Goal: Task Accomplishment & Management: Manage account settings

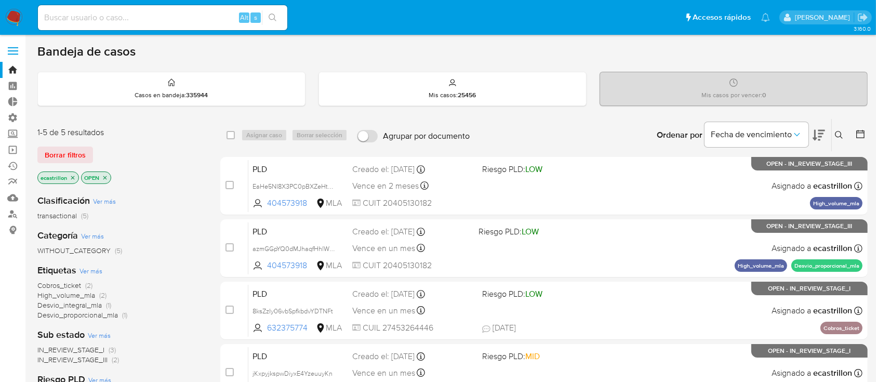
click at [179, 10] on div "Alt s" at bounding box center [162, 17] width 249 height 25
click at [179, 11] on input at bounding box center [162, 18] width 249 height 14
paste input "698582015"
type input "698582015"
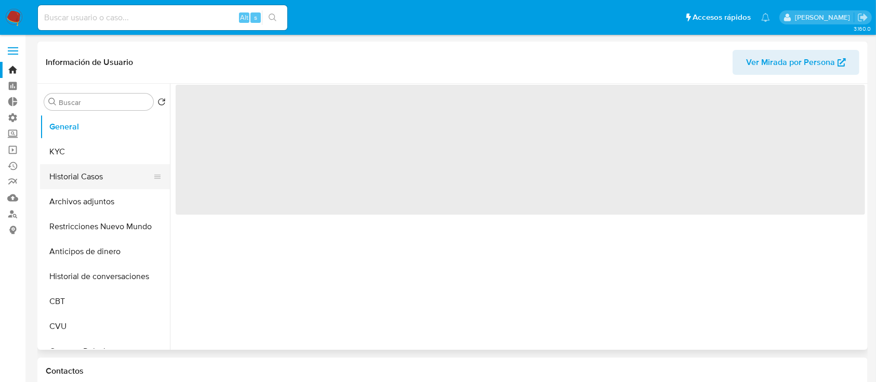
click at [49, 175] on button "Historial Casos" at bounding box center [101, 176] width 122 height 25
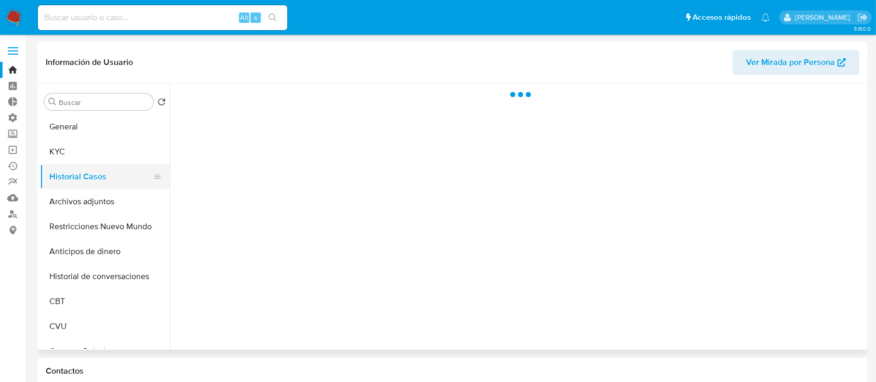
select select "10"
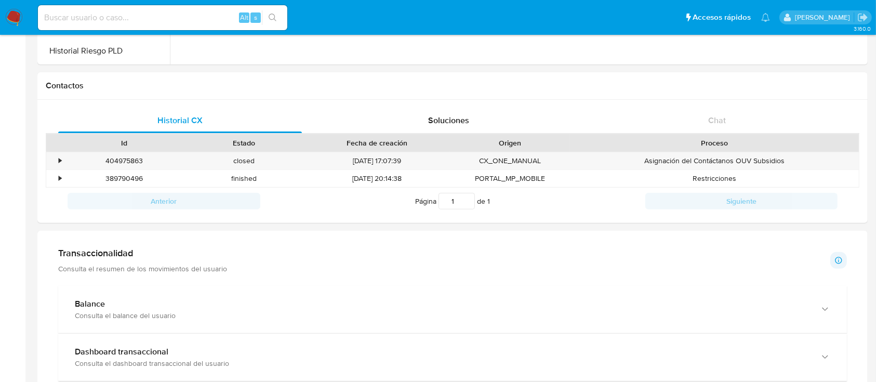
scroll to position [287, 0]
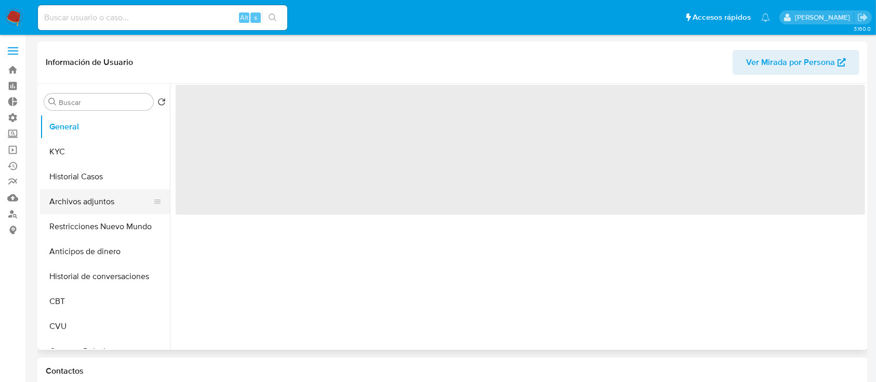
click at [102, 196] on button "Archivos adjuntos" at bounding box center [101, 201] width 122 height 25
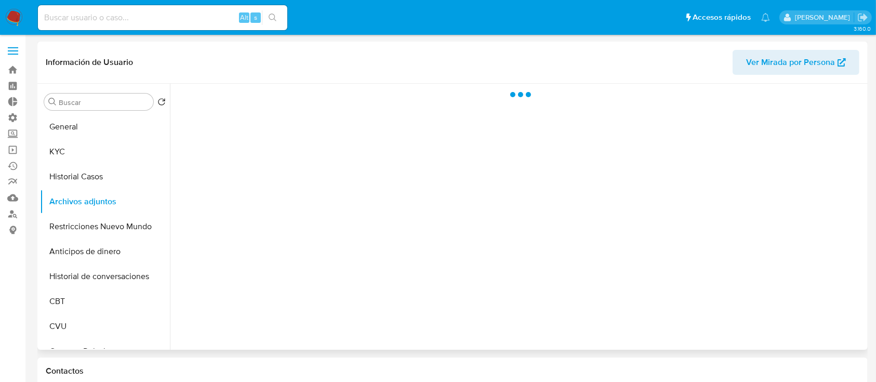
select select "10"
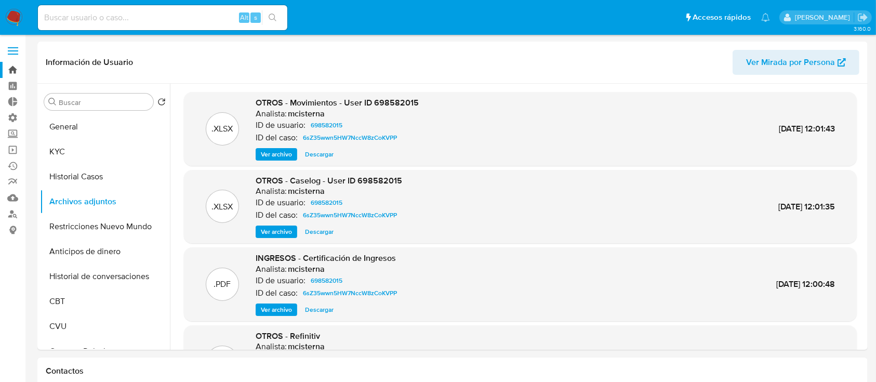
click at [18, 73] on link "Bandeja" at bounding box center [62, 70] width 124 height 16
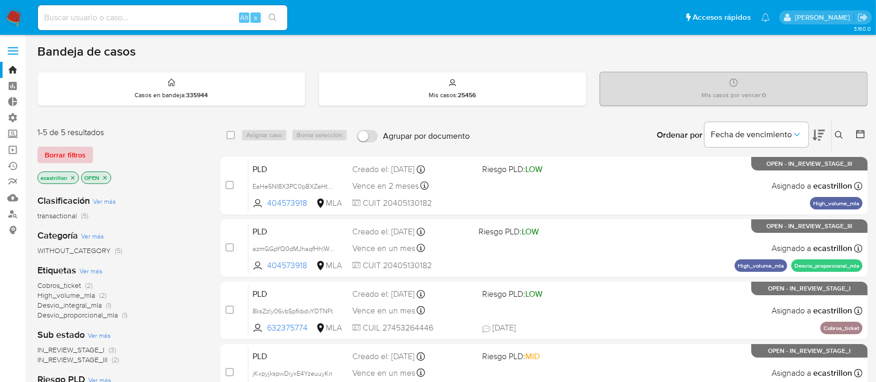
click at [70, 157] on span "Borrar filtros" at bounding box center [65, 155] width 41 height 15
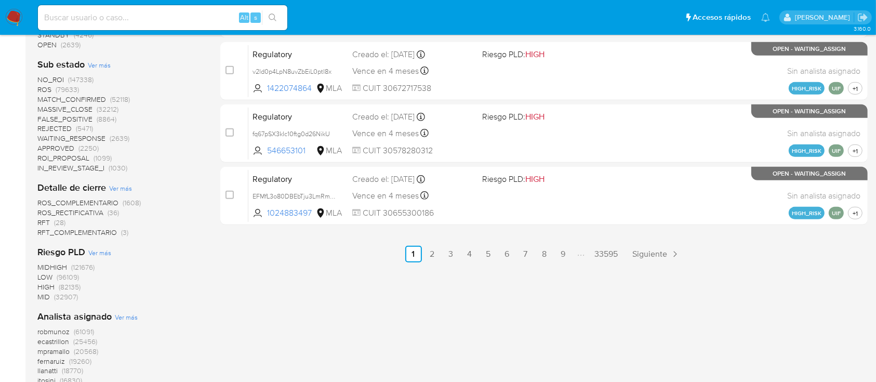
scroll to position [623, 0]
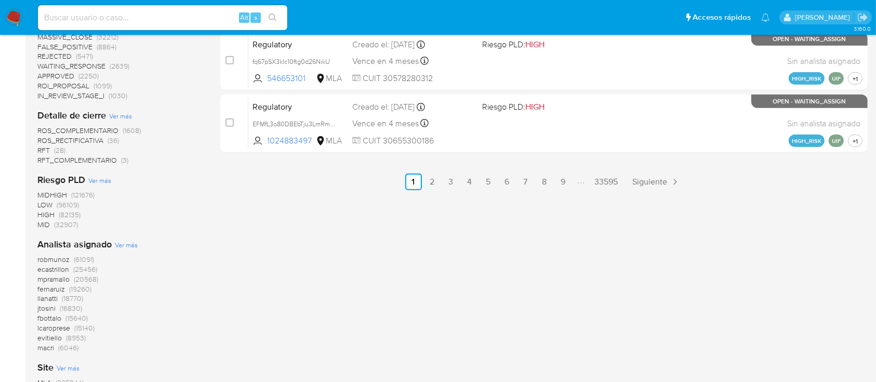
click at [45, 266] on span "ecastrillon" at bounding box center [53, 269] width 32 height 10
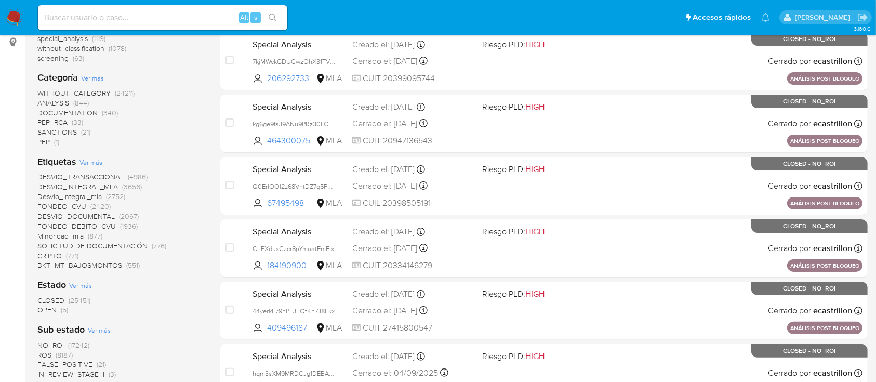
scroll to position [268, 0]
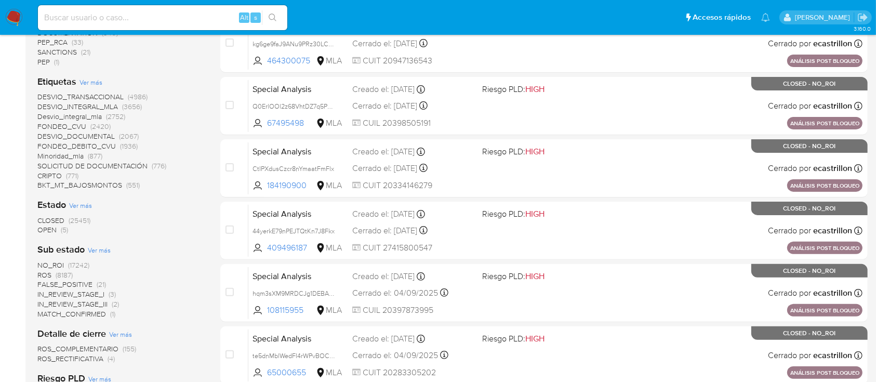
click at [46, 229] on span "OPEN" at bounding box center [46, 229] width 19 height 10
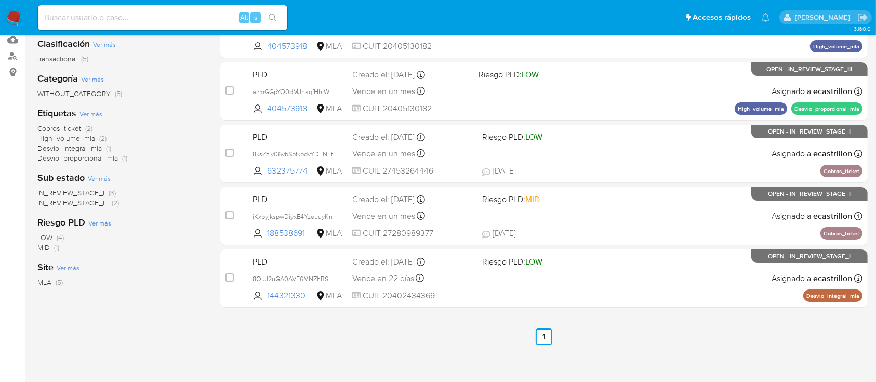
scroll to position [208, 0]
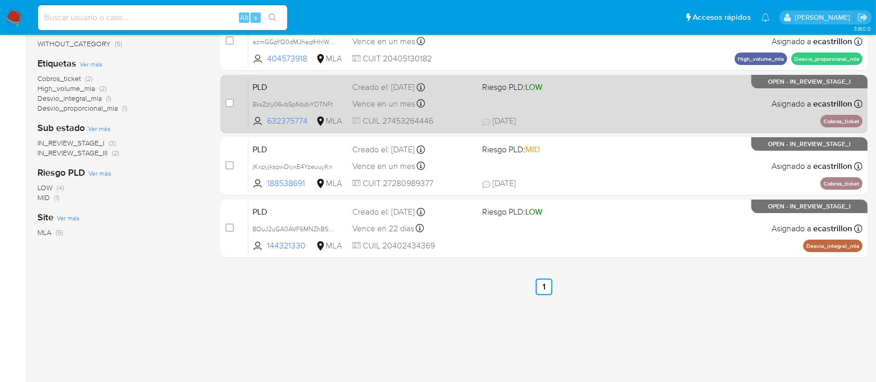
click at [463, 126] on div "PLD 8ksZzIy06vbSpfkbdvYDTNFt 632375774 MLA Riesgo PLD: LOW Creado el: 12/08/202…" at bounding box center [555, 103] width 614 height 52
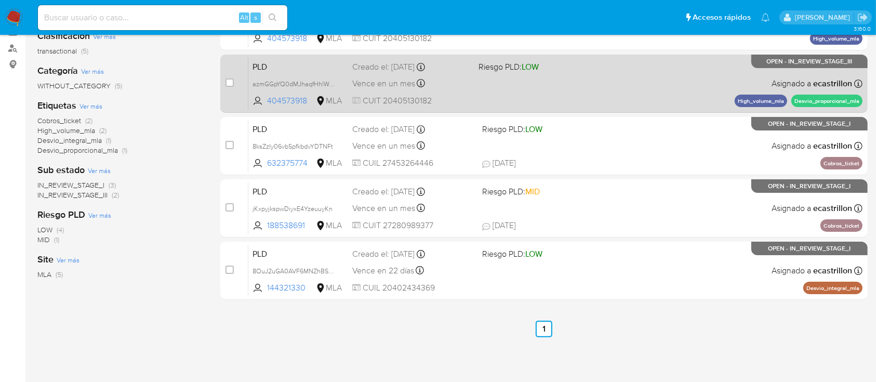
scroll to position [138, 0]
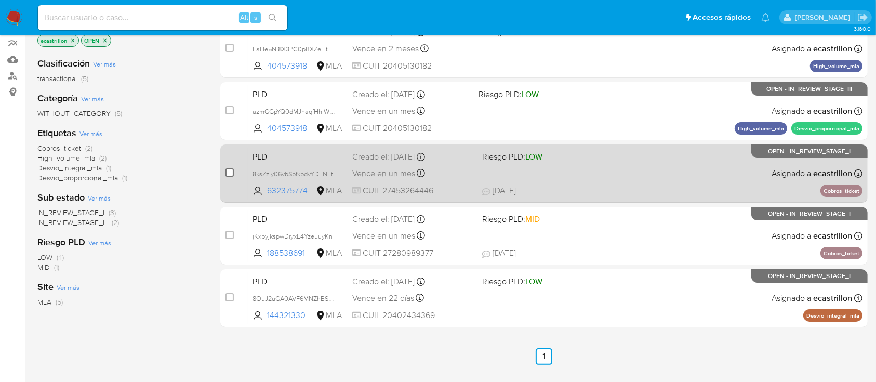
click at [228, 169] on input "checkbox" at bounding box center [229, 172] width 8 height 8
checkbox input "true"
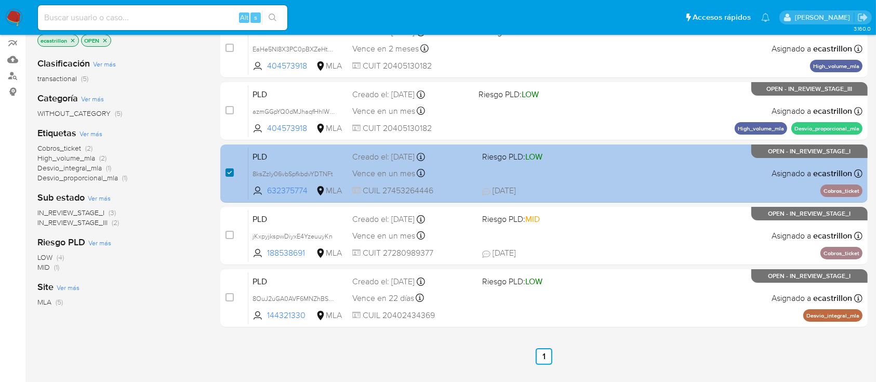
scroll to position [0, 0]
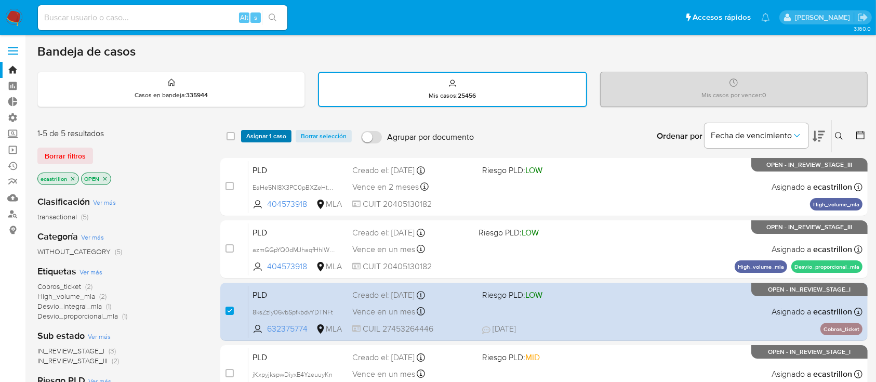
click at [271, 139] on span "Asignar 1 caso" at bounding box center [266, 136] width 40 height 10
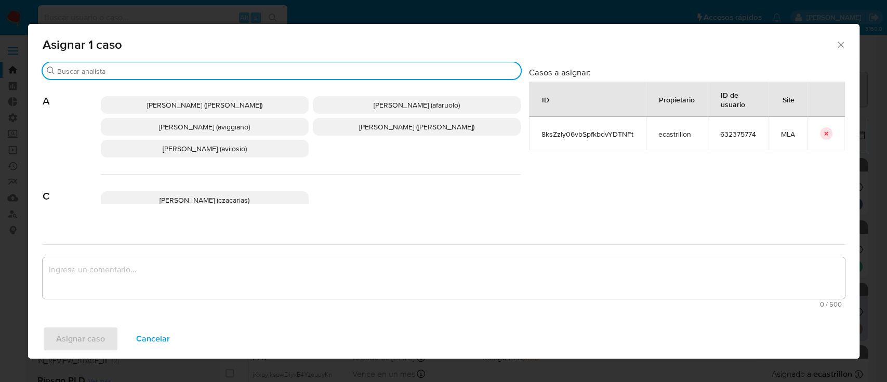
click at [242, 72] on input "Buscar" at bounding box center [286, 71] width 459 height 9
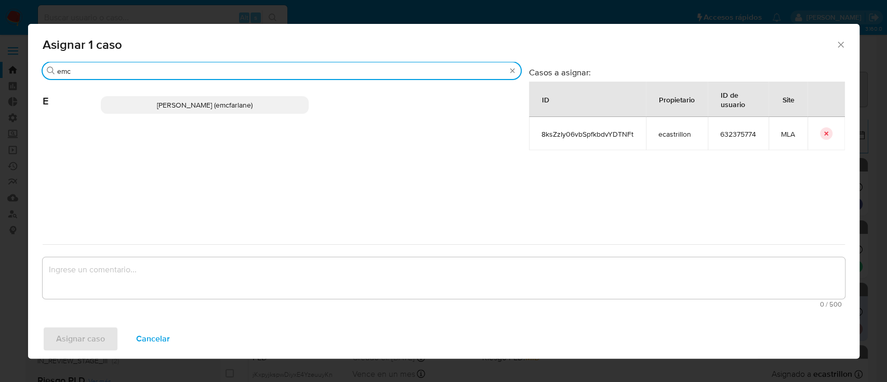
type input "emc"
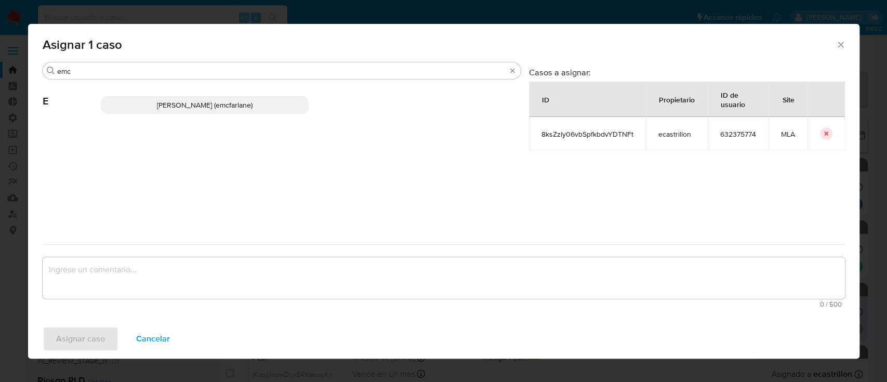
drag, startPoint x: 211, startPoint y: 109, endPoint x: 156, endPoint y: 200, distance: 105.9
click at [211, 109] on span "Elaine Mc Farlane (emcfarlane)" at bounding box center [205, 105] width 96 height 10
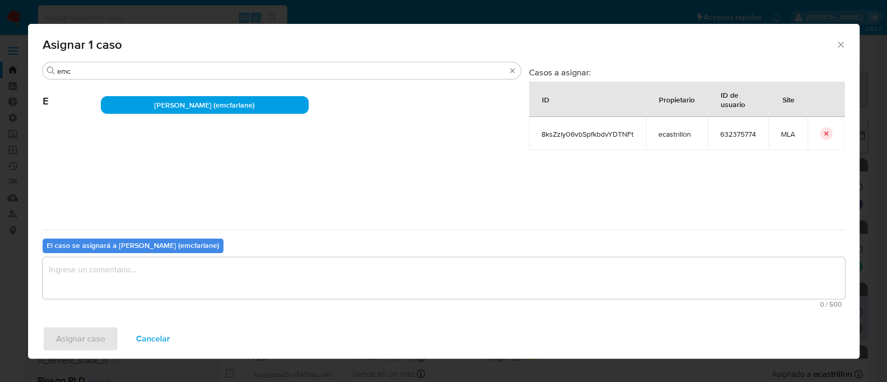
click at [112, 283] on textarea "assign-modal" at bounding box center [444, 278] width 802 height 42
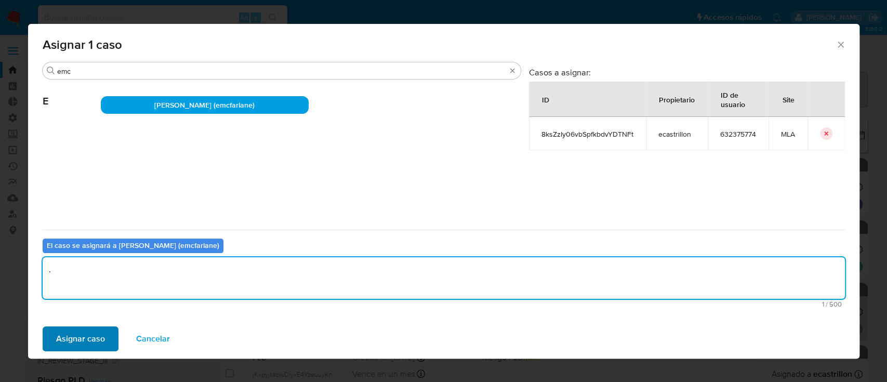
type textarea "."
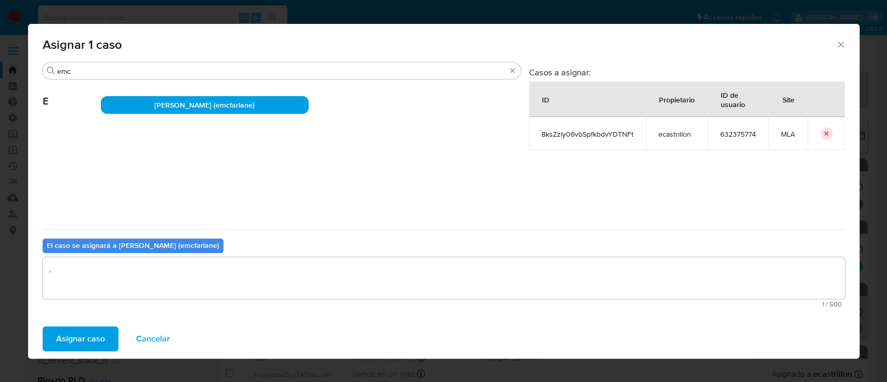
click at [94, 343] on span "Asignar caso" at bounding box center [80, 338] width 49 height 23
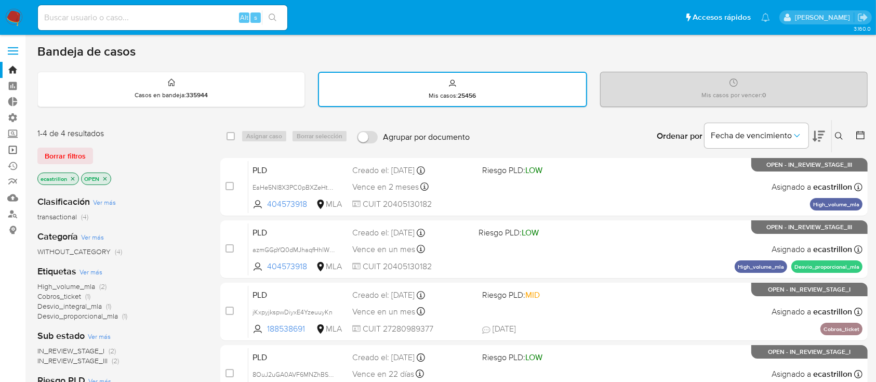
click at [11, 148] on link "Operaciones masivas" at bounding box center [62, 150] width 124 height 16
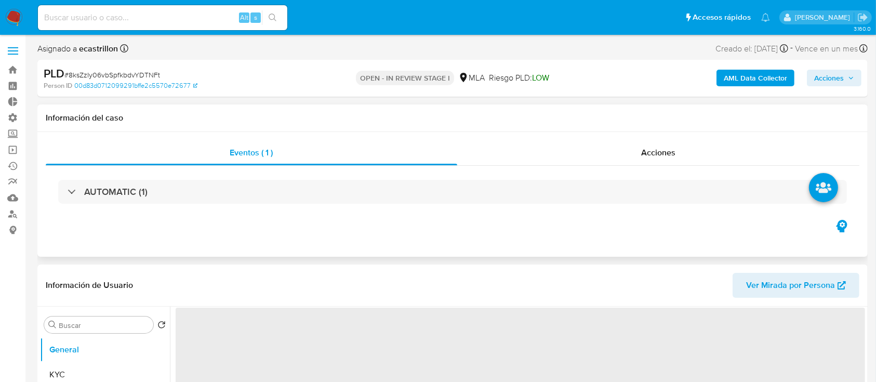
select select "10"
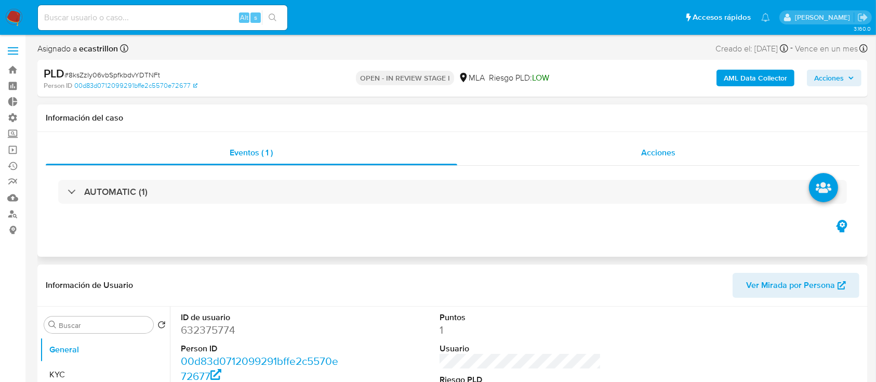
click at [500, 156] on div "Acciones" at bounding box center [658, 152] width 403 height 25
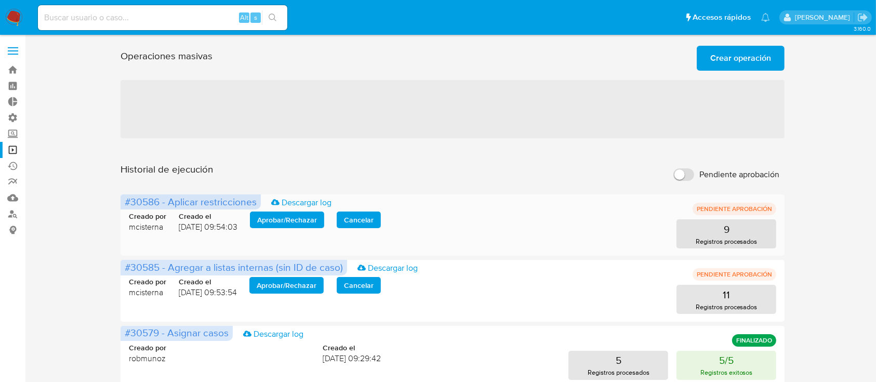
click at [301, 215] on span "Aprobar / Rechazar" at bounding box center [287, 220] width 60 height 15
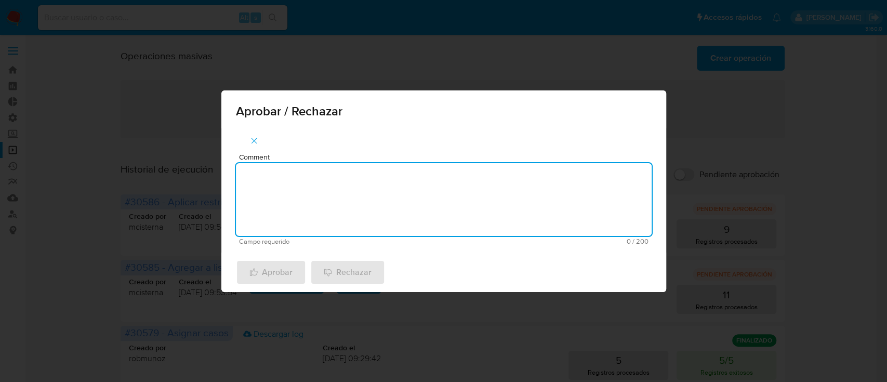
click at [270, 178] on textarea "Comment" at bounding box center [444, 199] width 416 height 73
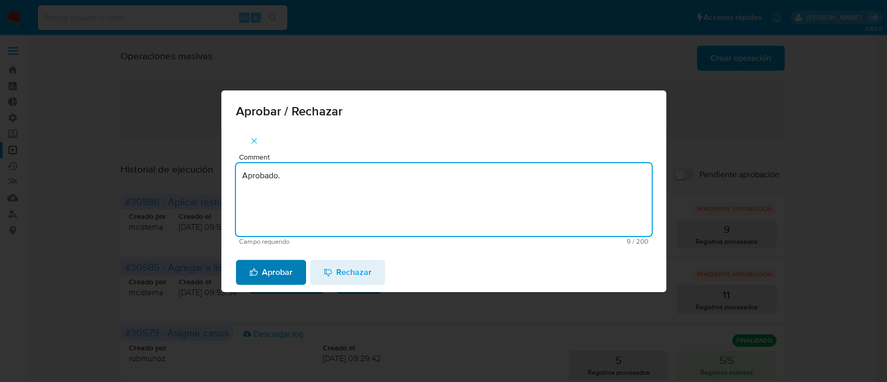
type textarea "Aprobado."
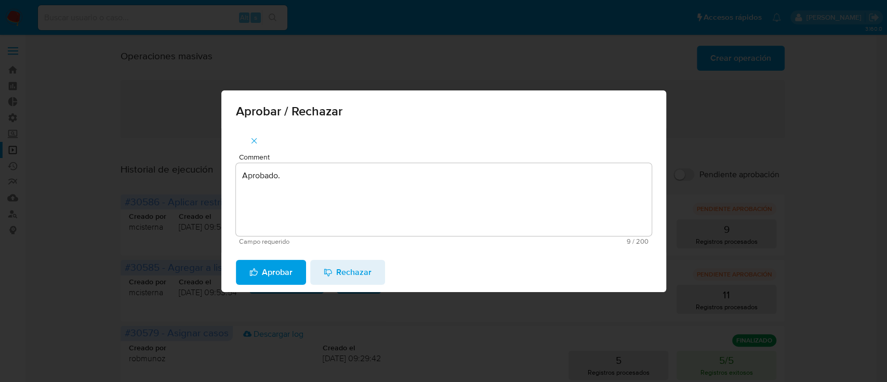
click at [287, 268] on span "Aprobar" at bounding box center [270, 272] width 43 height 23
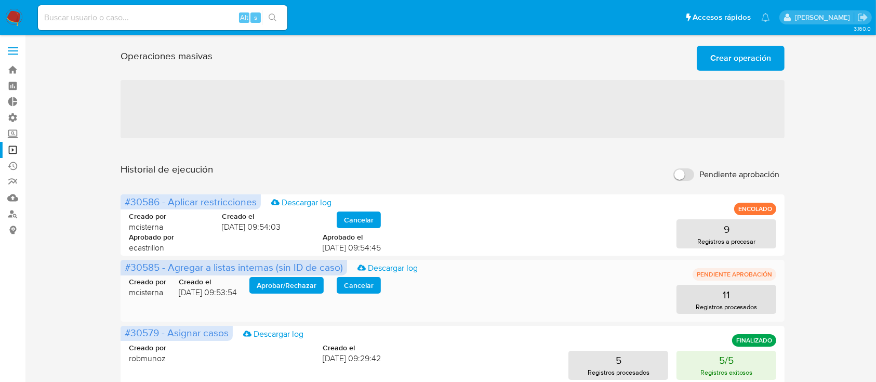
click at [299, 290] on span "Aprobar / Rechazar" at bounding box center [287, 285] width 60 height 15
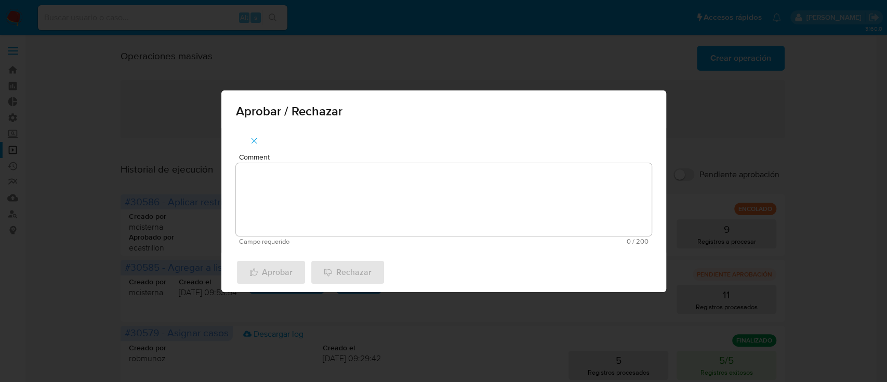
click at [320, 222] on textarea "Comment" at bounding box center [444, 199] width 416 height 73
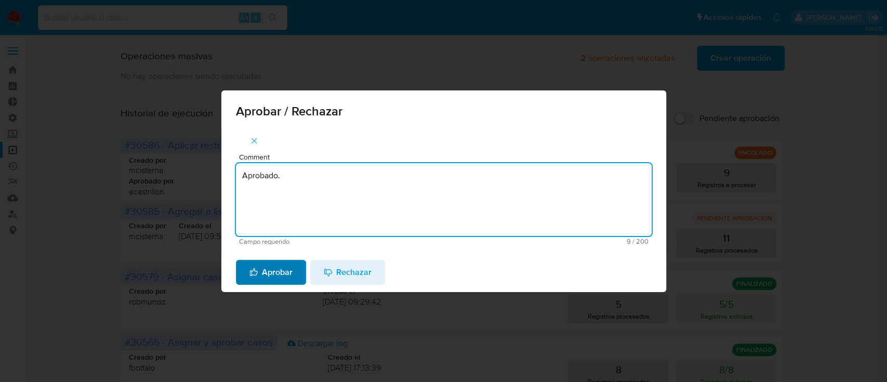
type textarea "Aprobado."
click at [265, 272] on span "Aprobar" at bounding box center [270, 272] width 43 height 23
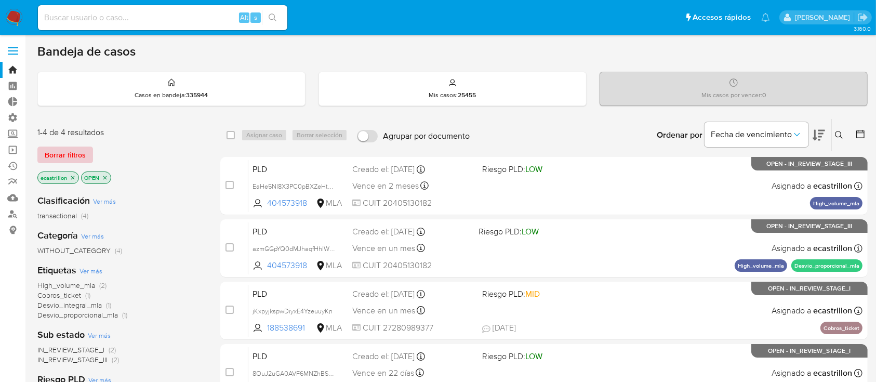
click at [60, 155] on span "Borrar filtros" at bounding box center [65, 155] width 41 height 15
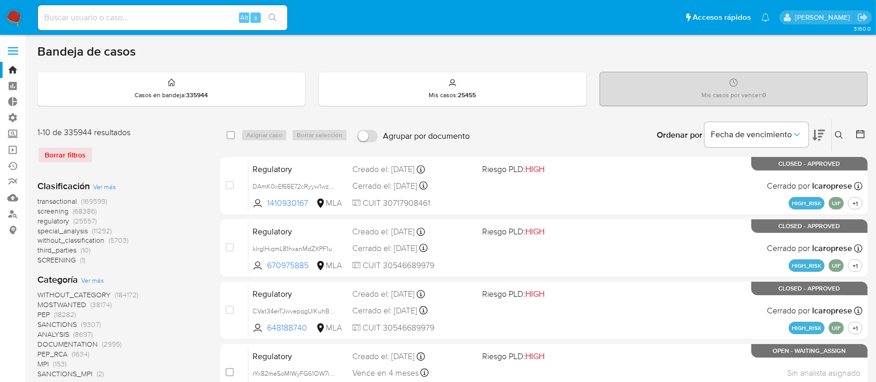
click at [75, 20] on input at bounding box center [162, 18] width 249 height 14
paste input "698582015"
type input "698582015"
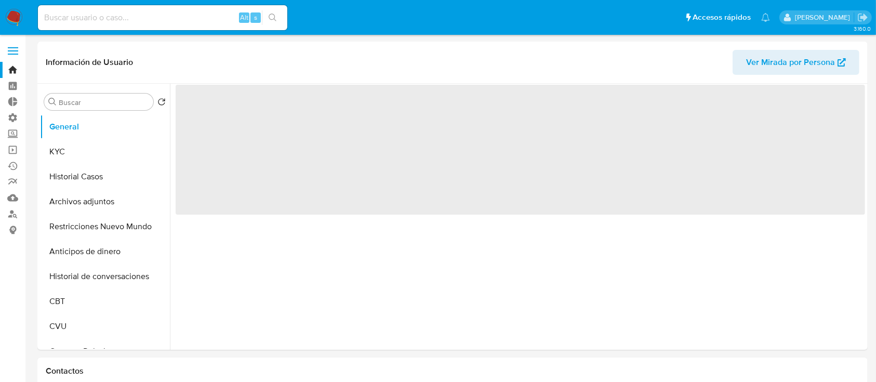
select select "10"
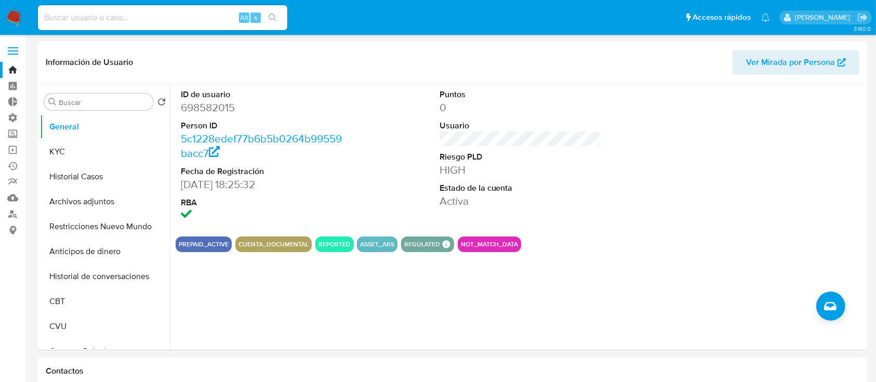
click at [140, 15] on input at bounding box center [162, 18] width 249 height 14
click at [58, 209] on button "Archivos adjuntos" at bounding box center [101, 201] width 122 height 25
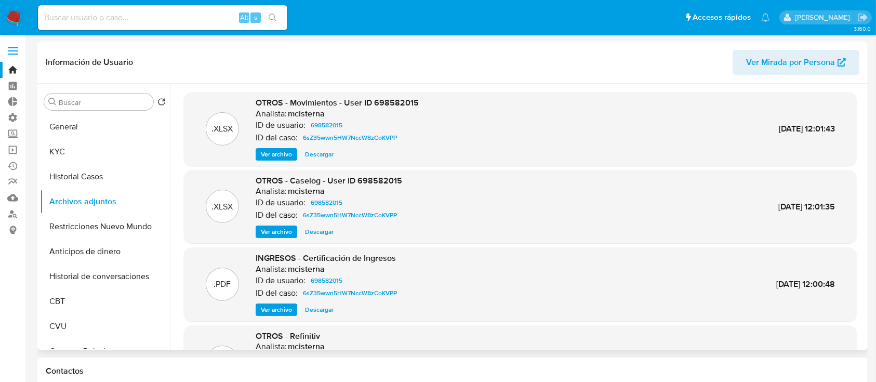
click at [281, 229] on span "Ver archivo" at bounding box center [276, 232] width 31 height 10
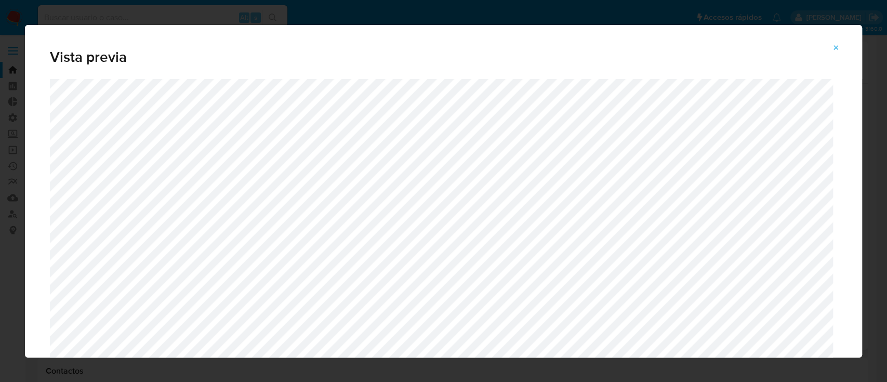
click at [840, 49] on button "Attachment preview" at bounding box center [836, 47] width 23 height 17
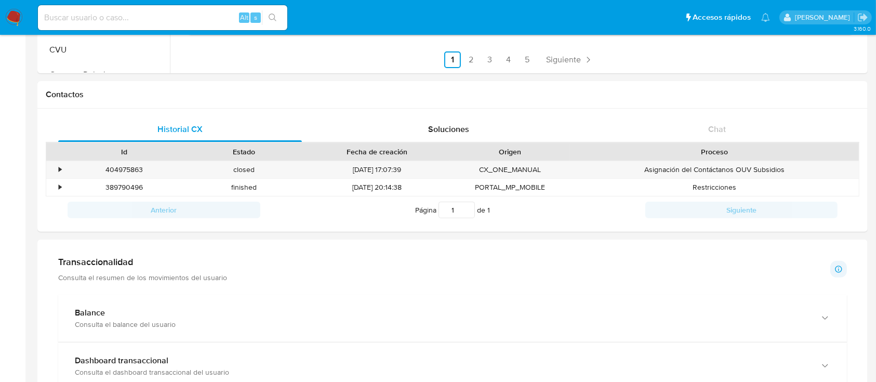
scroll to position [277, 0]
click at [58, 168] on div "•" at bounding box center [55, 169] width 18 height 17
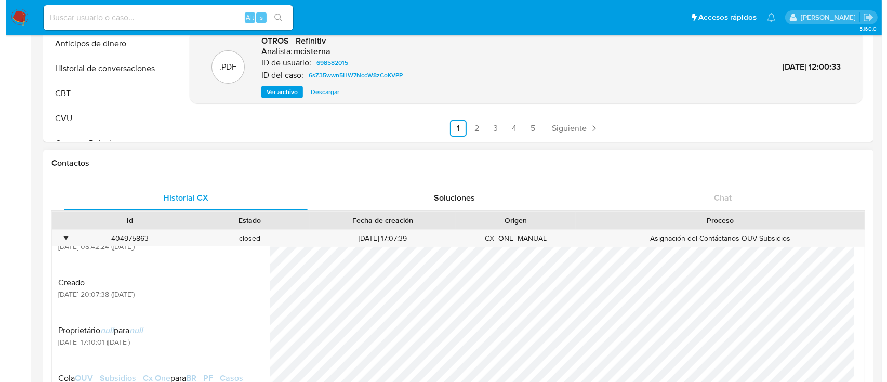
scroll to position [0, 0]
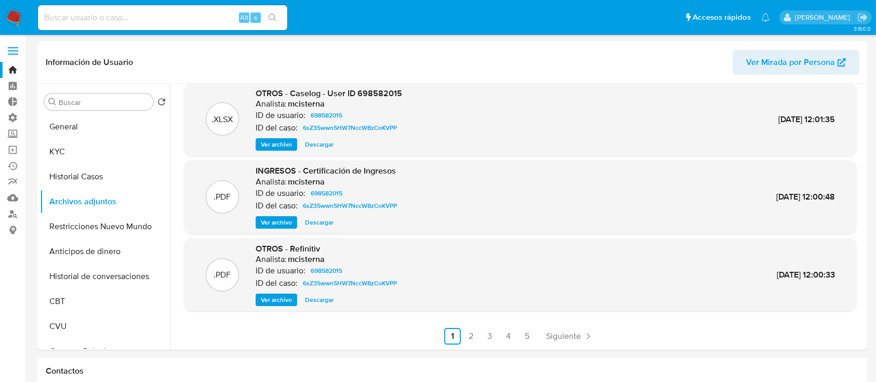
click at [283, 143] on span "Ver archivo" at bounding box center [276, 144] width 31 height 10
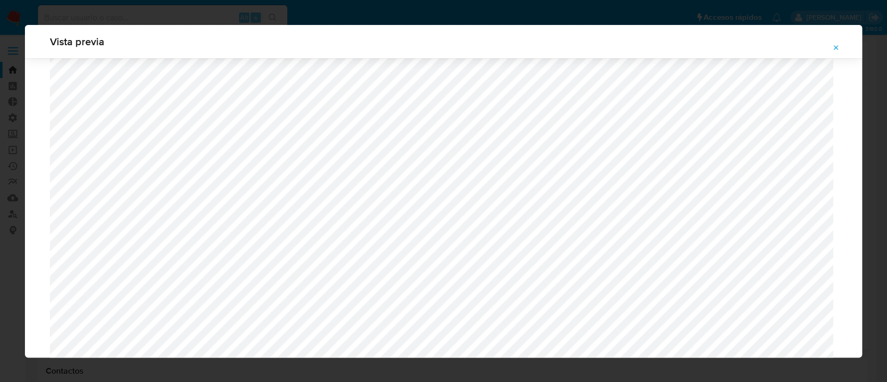
scroll to position [1018, 0]
click at [840, 44] on icon "Attachment preview" at bounding box center [836, 48] width 8 height 8
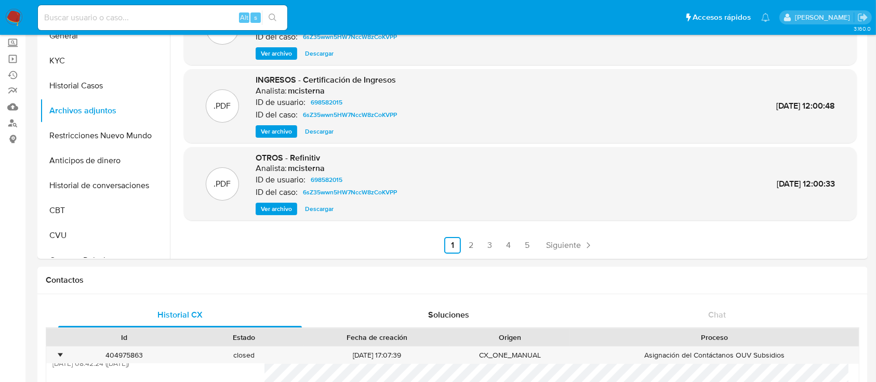
scroll to position [208, 0]
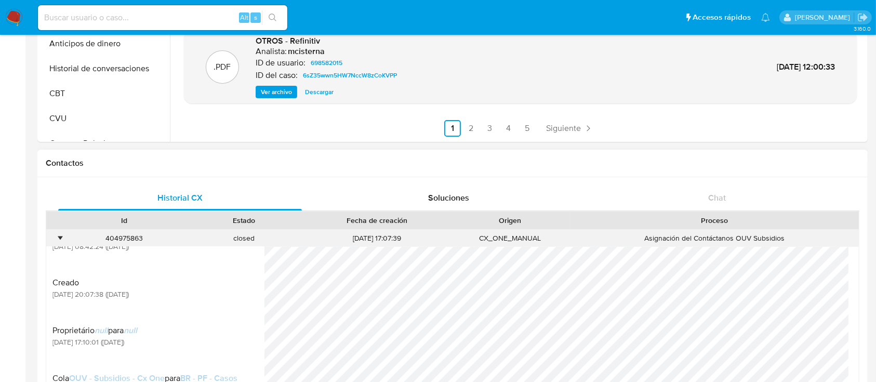
click at [58, 235] on div "•" at bounding box center [55, 238] width 18 height 17
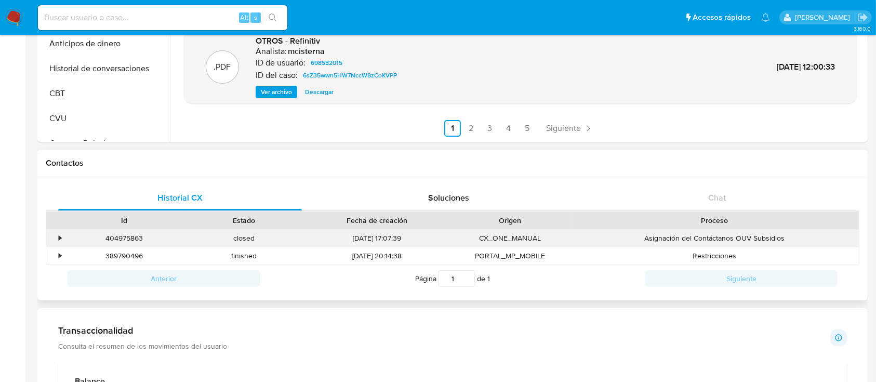
click at [125, 234] on div "404975863" at bounding box center [124, 238] width 120 height 17
copy div "404975863"
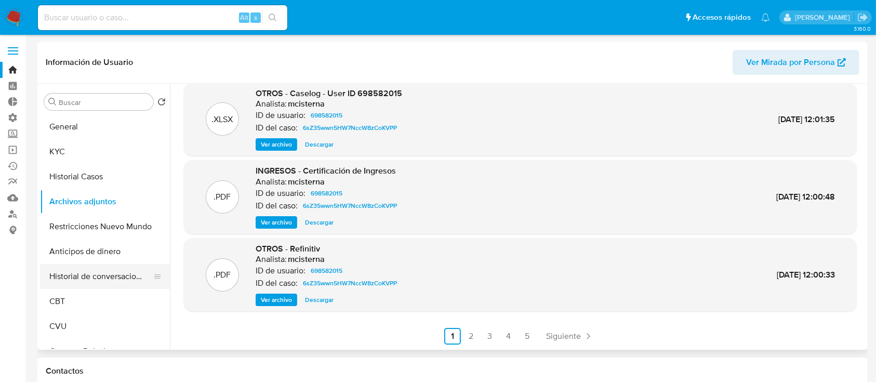
click at [88, 269] on button "Historial de conversaciones" at bounding box center [101, 276] width 122 height 25
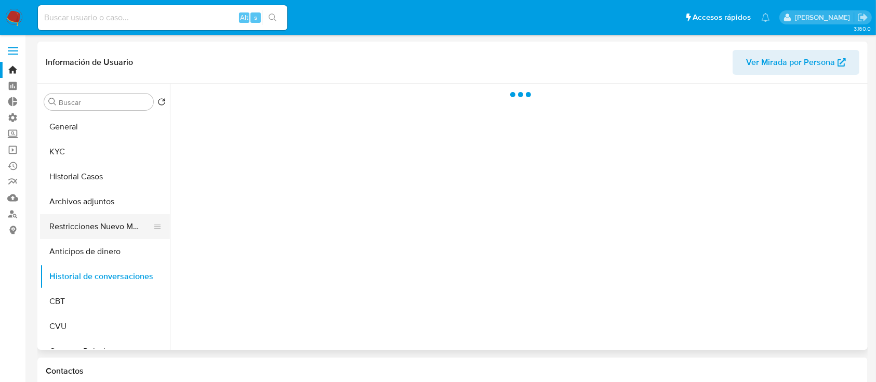
click at [96, 225] on button "Restricciones Nuevo Mundo" at bounding box center [101, 226] width 122 height 25
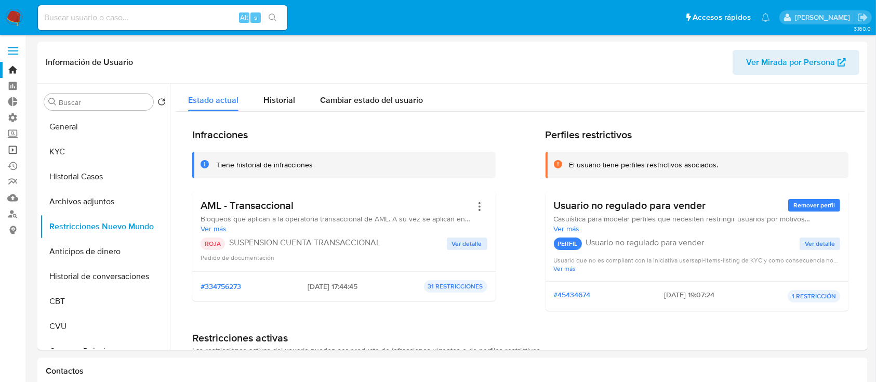
click at [8, 154] on link "Operaciones masivas" at bounding box center [62, 150] width 124 height 16
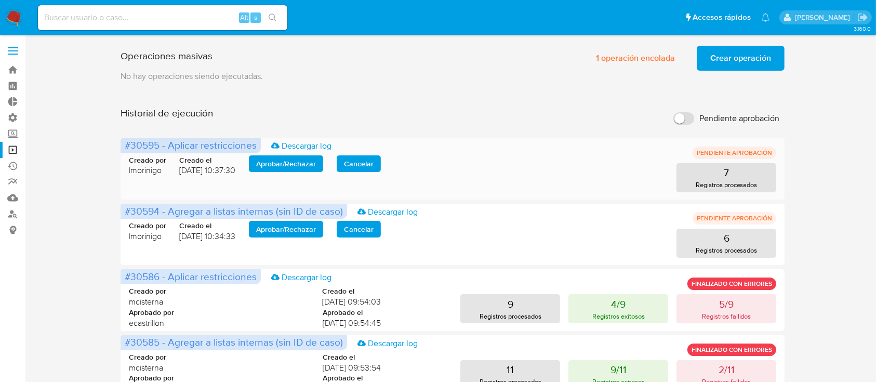
click at [281, 156] on span "Aprobar / Rechazar" at bounding box center [286, 163] width 60 height 15
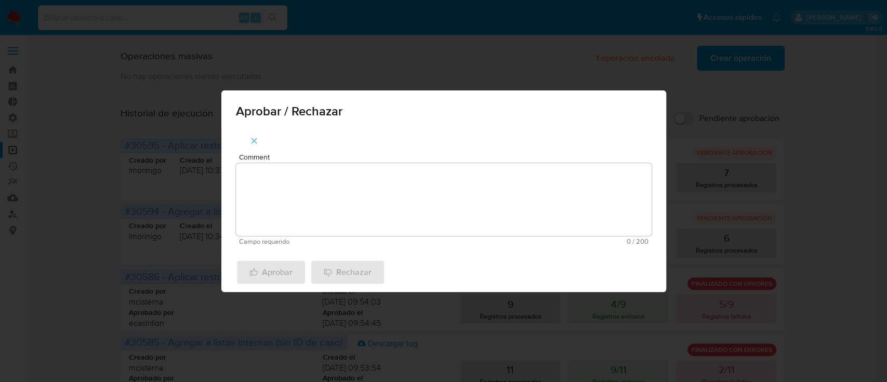
click at [282, 164] on textarea "Comment" at bounding box center [444, 199] width 416 height 73
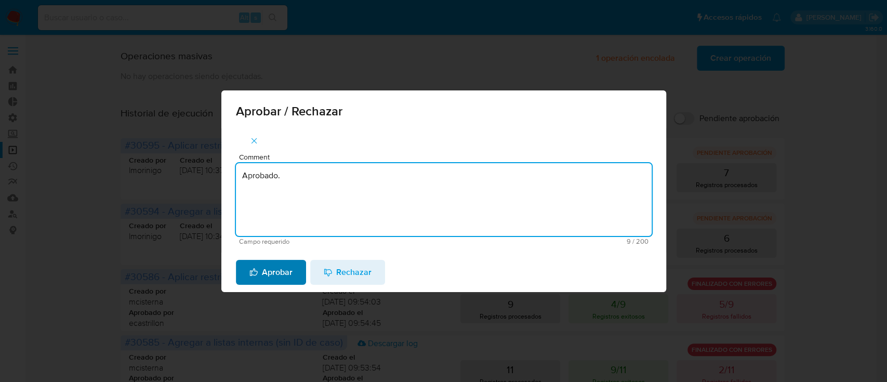
type textarea "Aprobado."
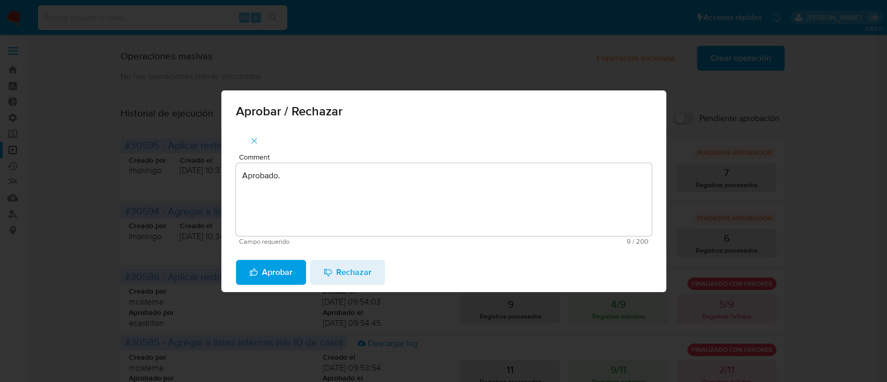
click at [273, 268] on span "Aprobar" at bounding box center [270, 272] width 43 height 23
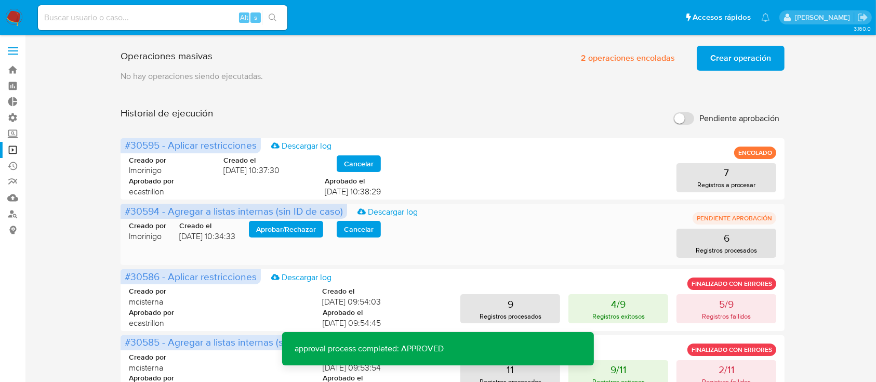
click at [272, 231] on span "Aprobar / Rechazar" at bounding box center [286, 229] width 60 height 15
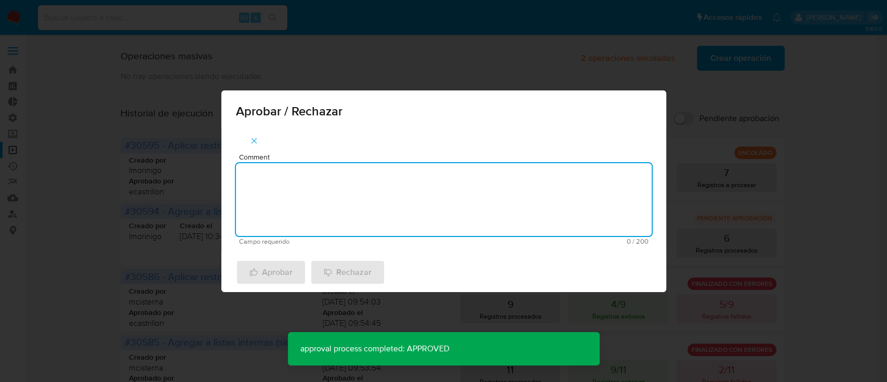
click at [290, 216] on textarea "Comment" at bounding box center [444, 199] width 416 height 73
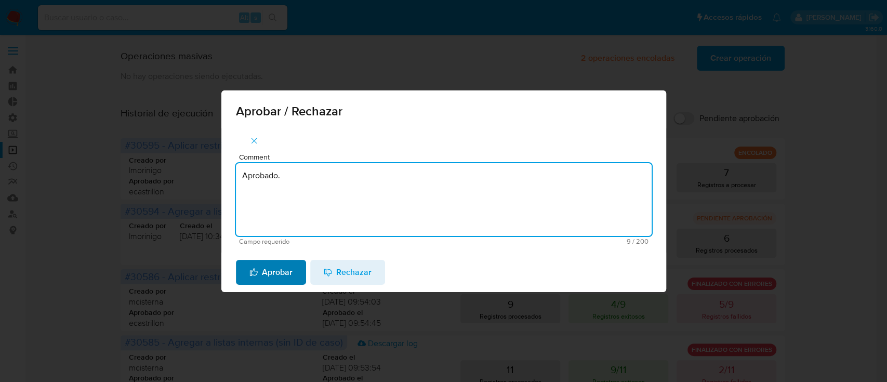
type textarea "Aprobado."
click at [289, 279] on span "Aprobar" at bounding box center [270, 272] width 43 height 23
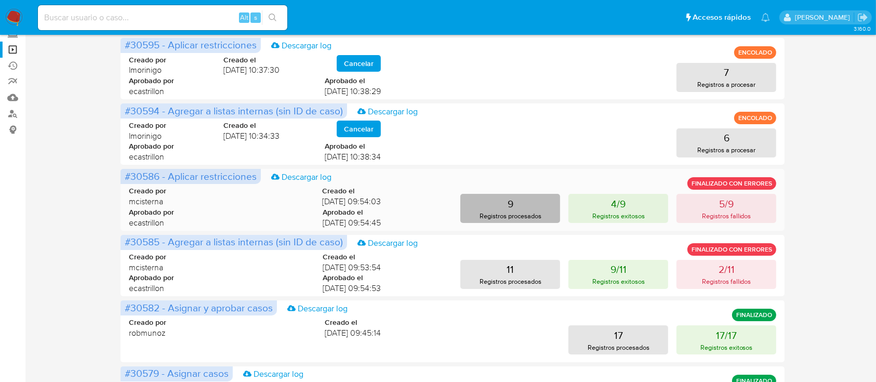
scroll to position [102, 0]
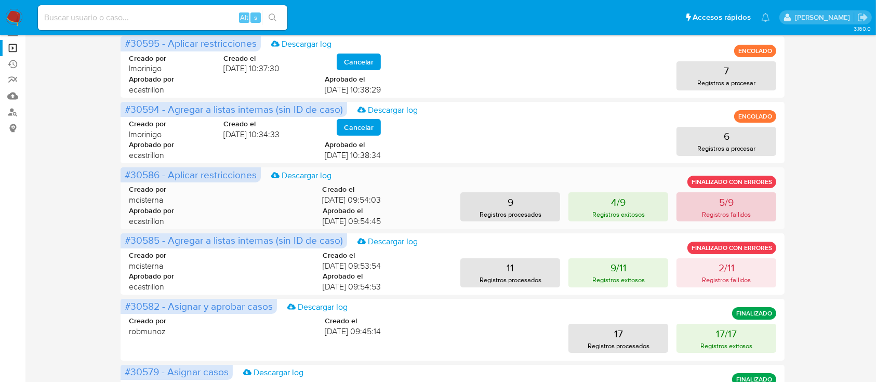
click at [723, 221] on button "5/9 Registros fallidos" at bounding box center [726, 206] width 100 height 29
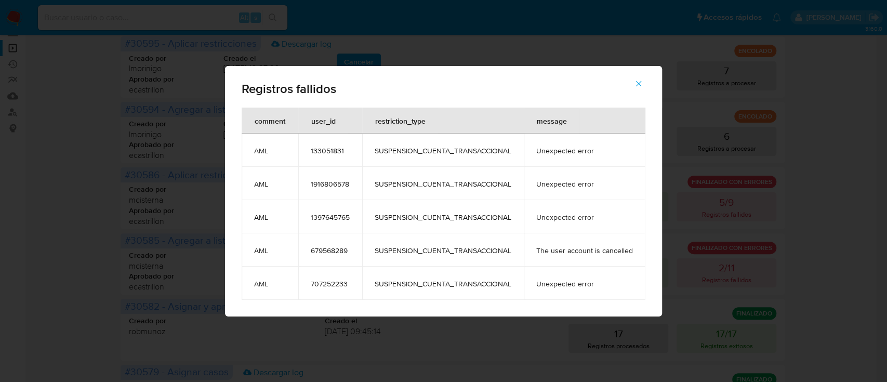
click at [632, 89] on button "button" at bounding box center [638, 83] width 36 height 25
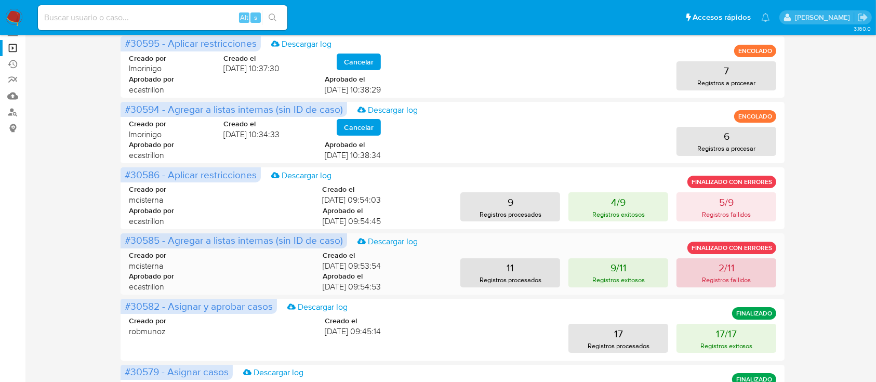
click at [702, 282] on p "Registros fallidos" at bounding box center [726, 280] width 49 height 10
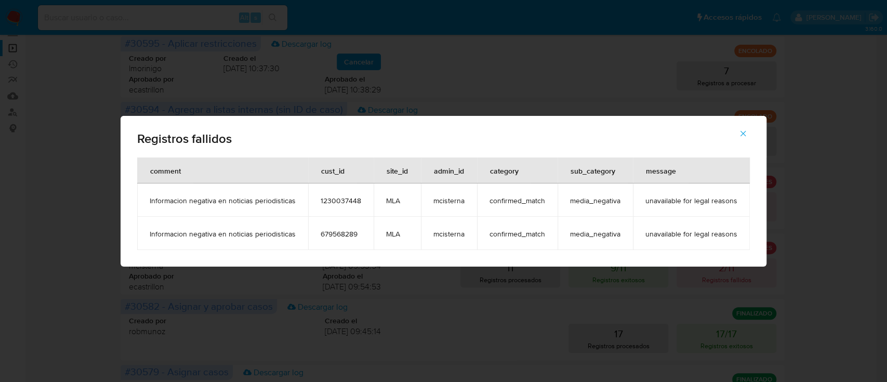
click at [745, 133] on icon "button" at bounding box center [742, 133] width 9 height 9
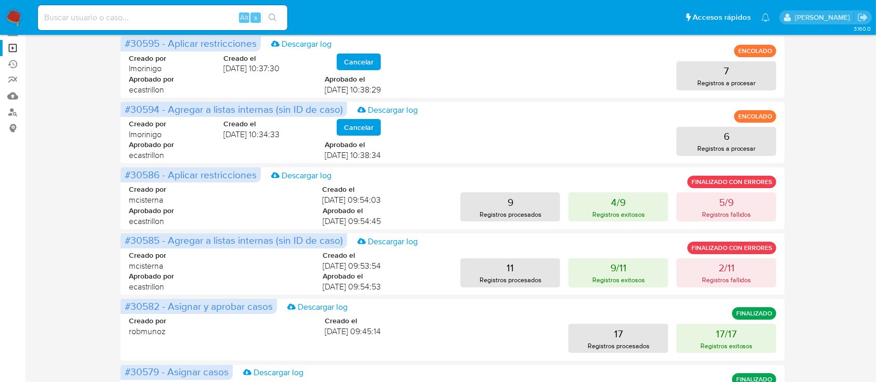
scroll to position [0, 0]
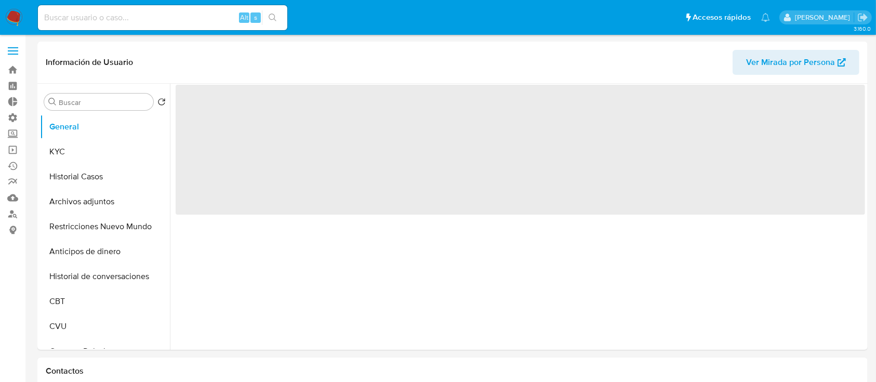
select select "10"
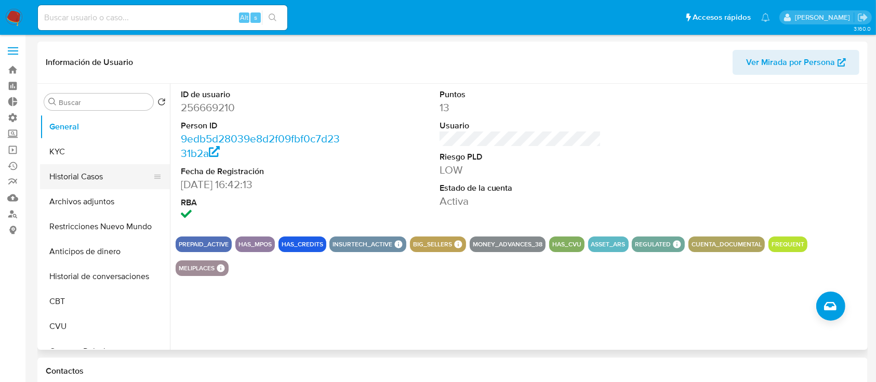
click at [65, 177] on button "Historial Casos" at bounding box center [101, 176] width 122 height 25
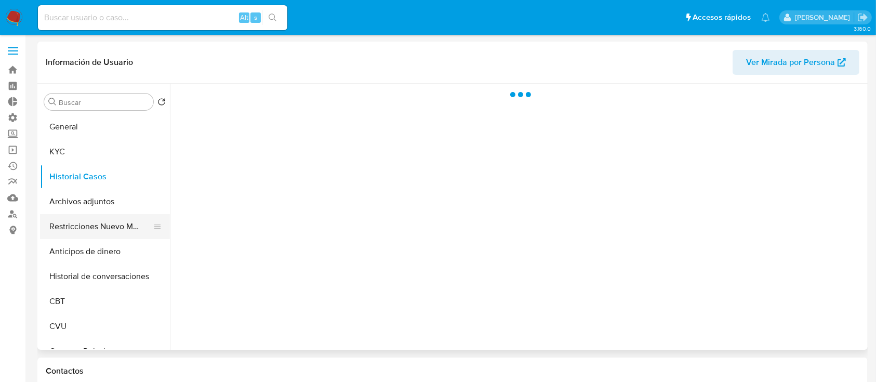
click at [92, 235] on button "Restricciones Nuevo Mundo" at bounding box center [101, 226] width 122 height 25
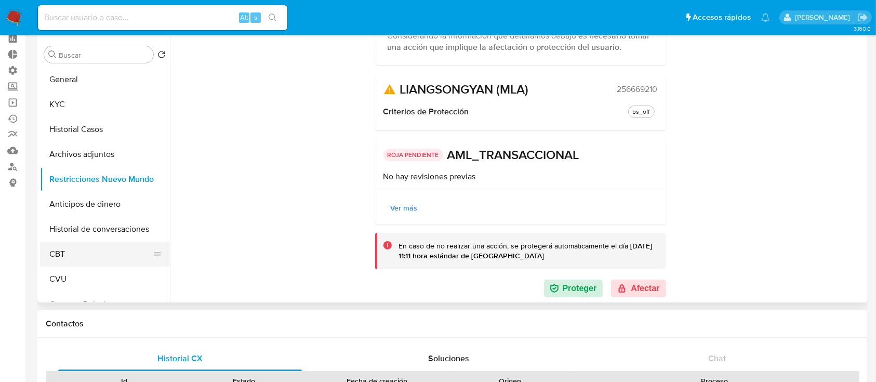
scroll to position [69, 0]
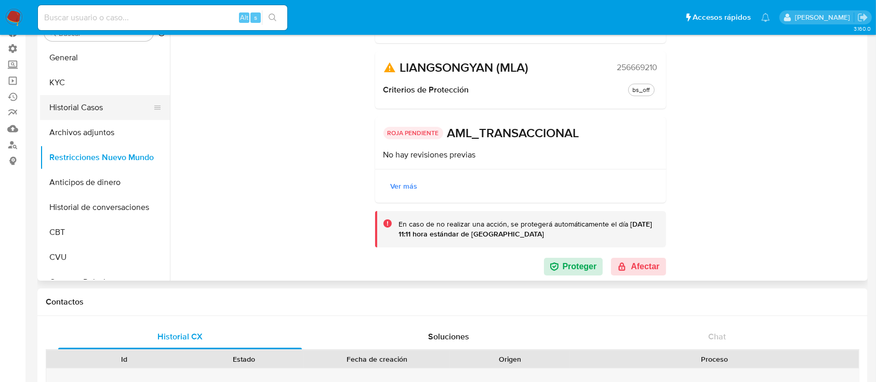
click at [91, 104] on button "Historial Casos" at bounding box center [101, 107] width 122 height 25
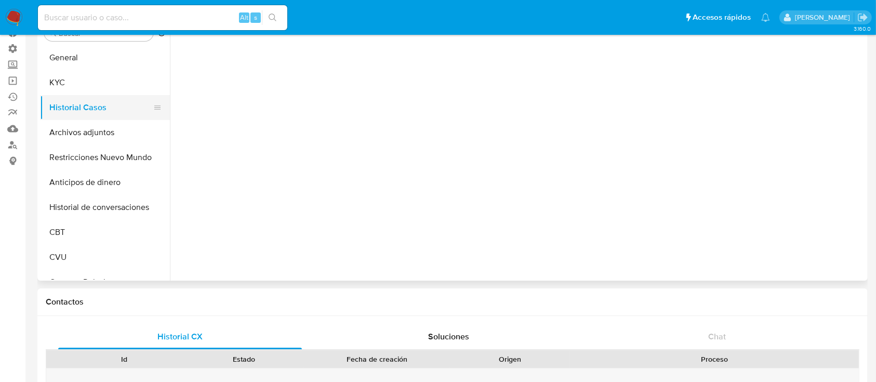
scroll to position [0, 0]
